Goal: Information Seeking & Learning: Check status

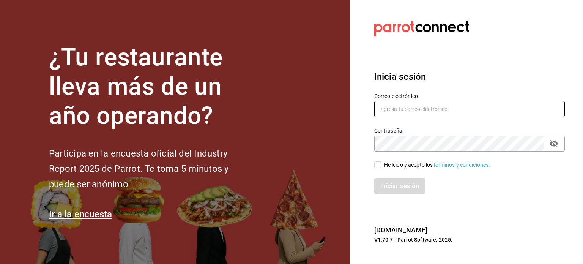
type input "[EMAIL_ADDRESS][DOMAIN_NAME]"
click at [393, 162] on div "He leído y acepto los Términos y condiciones." at bounding box center [437, 165] width 106 height 8
click at [381, 162] on input "He leído y acepto los Términos y condiciones." at bounding box center [377, 164] width 7 height 7
checkbox input "true"
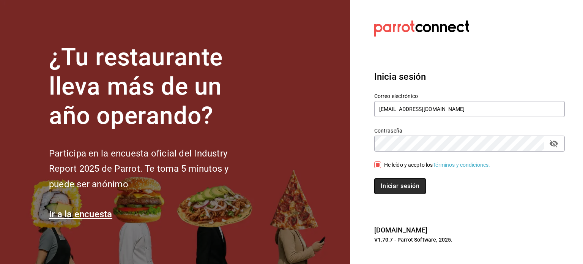
click at [387, 187] on button "Iniciar sesión" at bounding box center [400, 186] width 52 height 16
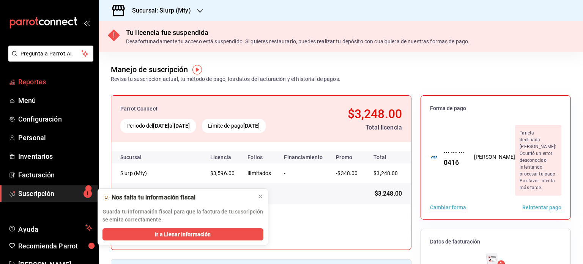
click at [47, 83] on span "Reportes" at bounding box center [55, 82] width 74 height 10
click at [193, 11] on div "Sucursal: Slurp (Mty)" at bounding box center [155, 10] width 101 height 21
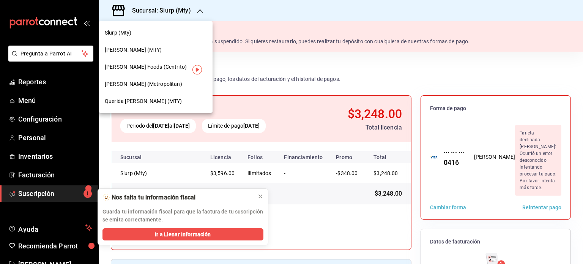
click at [151, 84] on span "[PERSON_NAME] (Metropolitan)" at bounding box center [143, 84] width 77 height 8
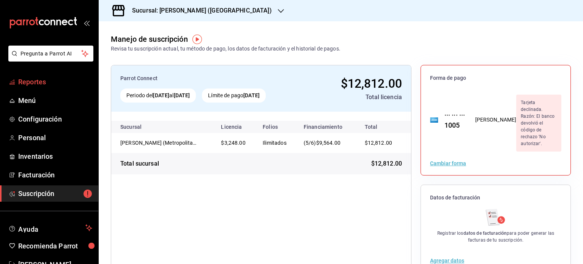
click at [47, 79] on span "Reportes" at bounding box center [55, 82] width 74 height 10
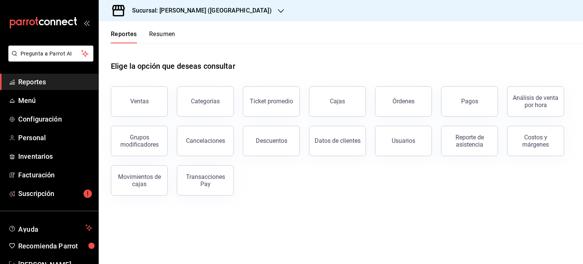
click at [160, 28] on div "Reportes Resumen" at bounding box center [137, 32] width 77 height 22
click at [158, 31] on button "Resumen" at bounding box center [162, 36] width 26 height 13
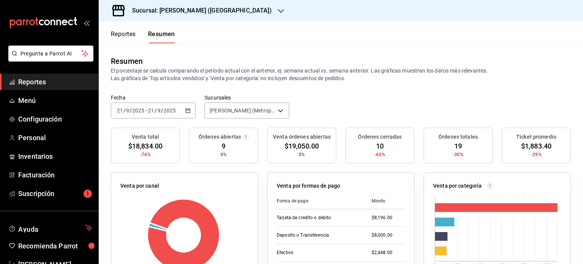
click at [187, 110] on icon "button" at bounding box center [187, 110] width 5 height 5
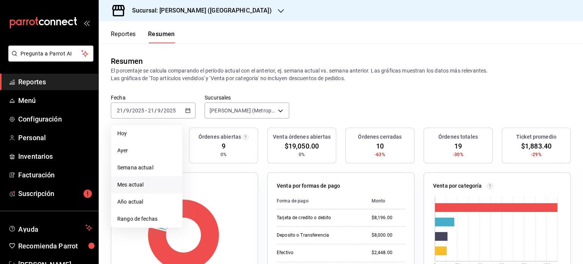
click at [146, 188] on span "Mes actual" at bounding box center [146, 185] width 59 height 8
